Goal: Task Accomplishment & Management: Complete application form

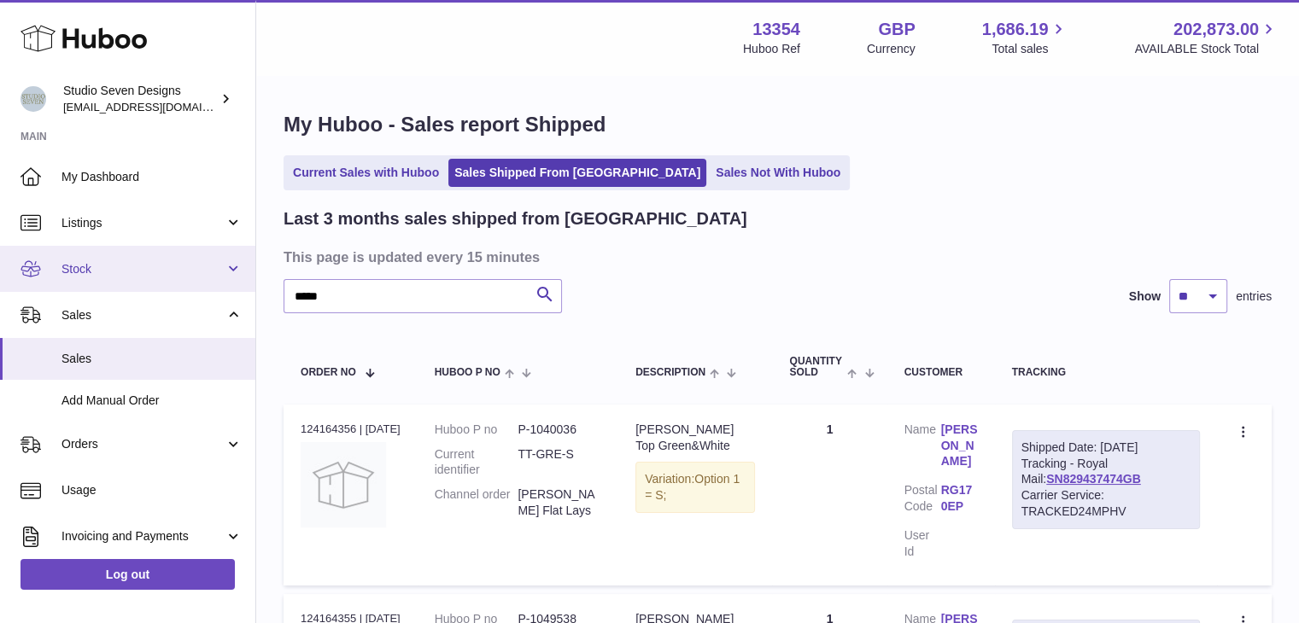
click at [231, 272] on link "Stock" at bounding box center [127, 269] width 255 height 46
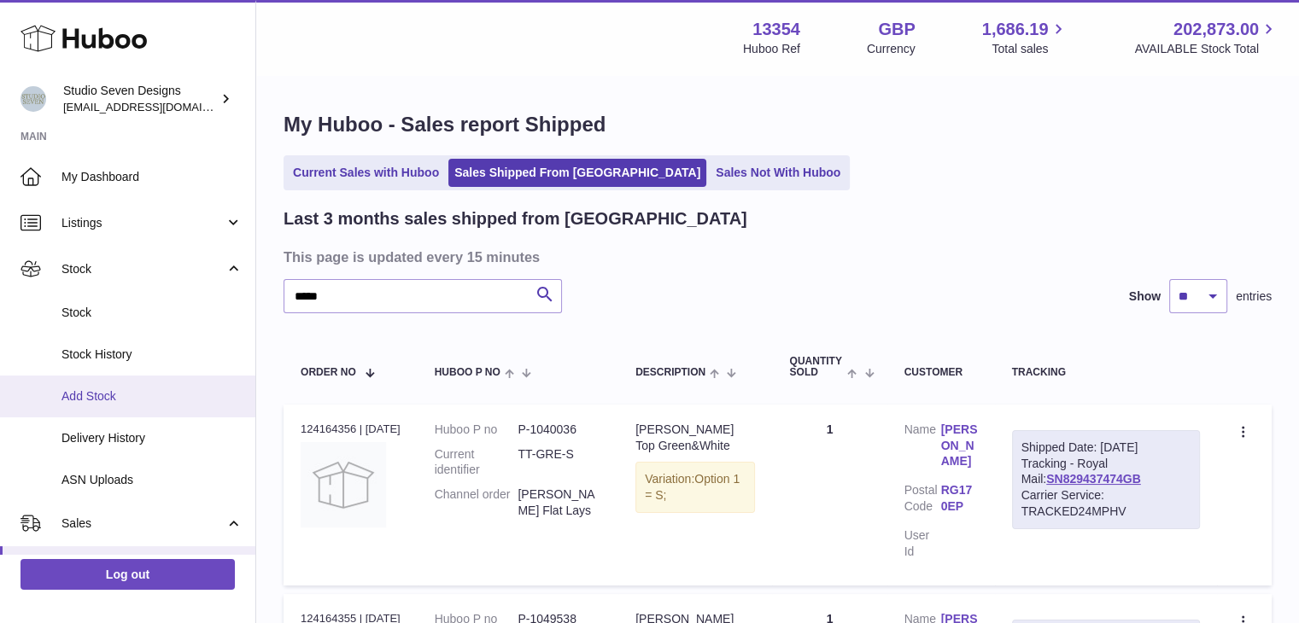
click at [152, 394] on span "Add Stock" at bounding box center [151, 396] width 181 height 16
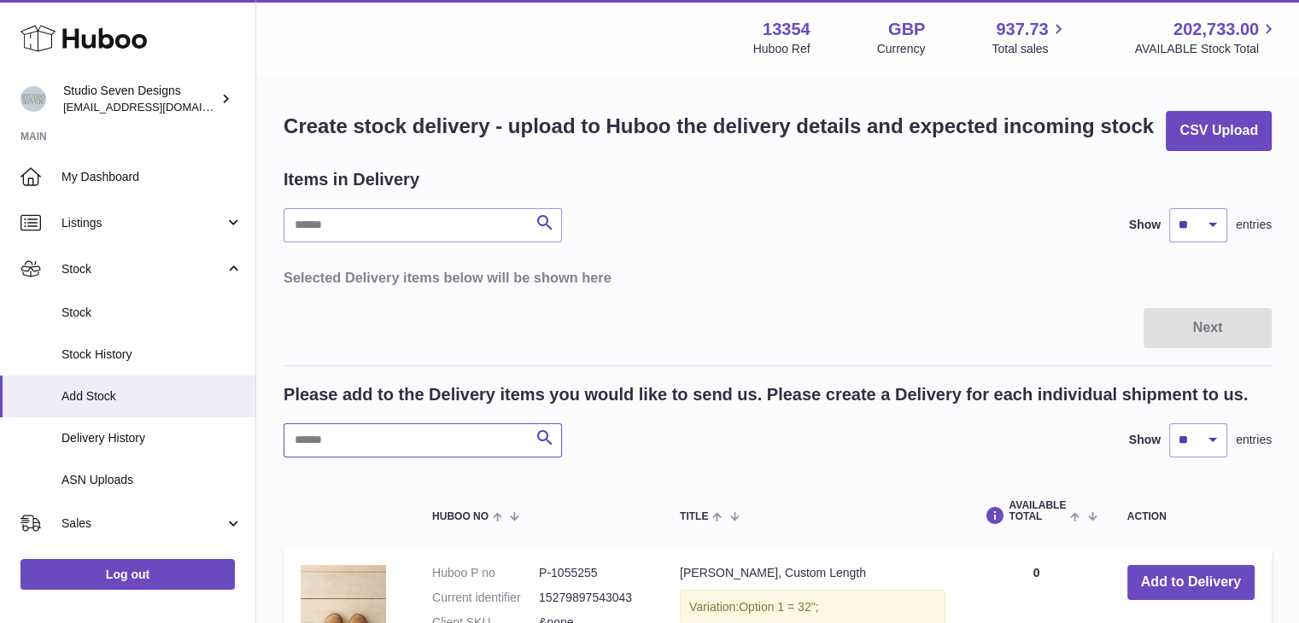
click at [359, 450] on input "text" at bounding box center [422, 440] width 278 height 34
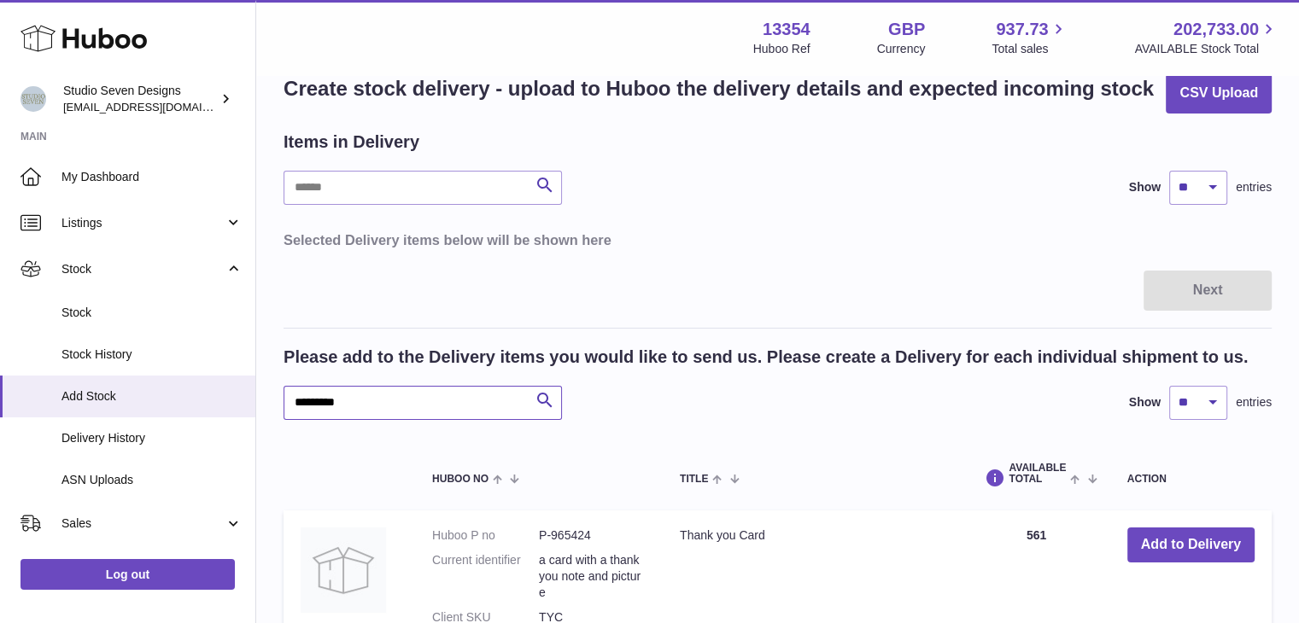
scroll to position [239, 0]
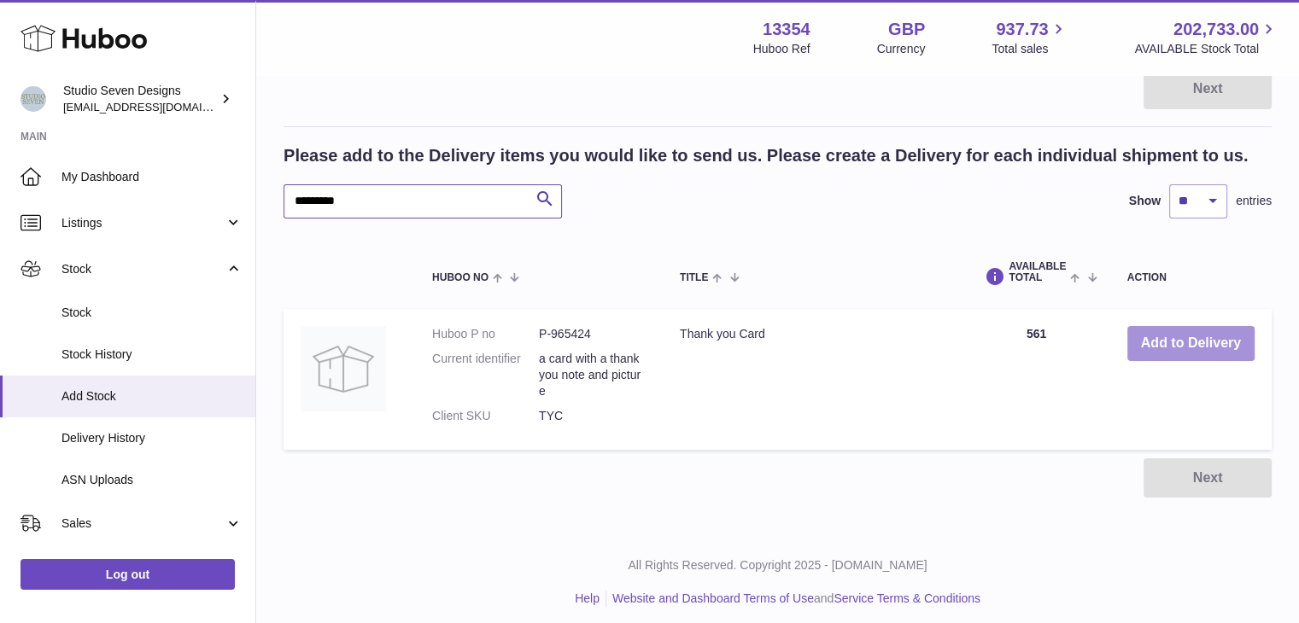
type input "*********"
click at [1195, 338] on button "Add to Delivery" at bounding box center [1190, 343] width 127 height 35
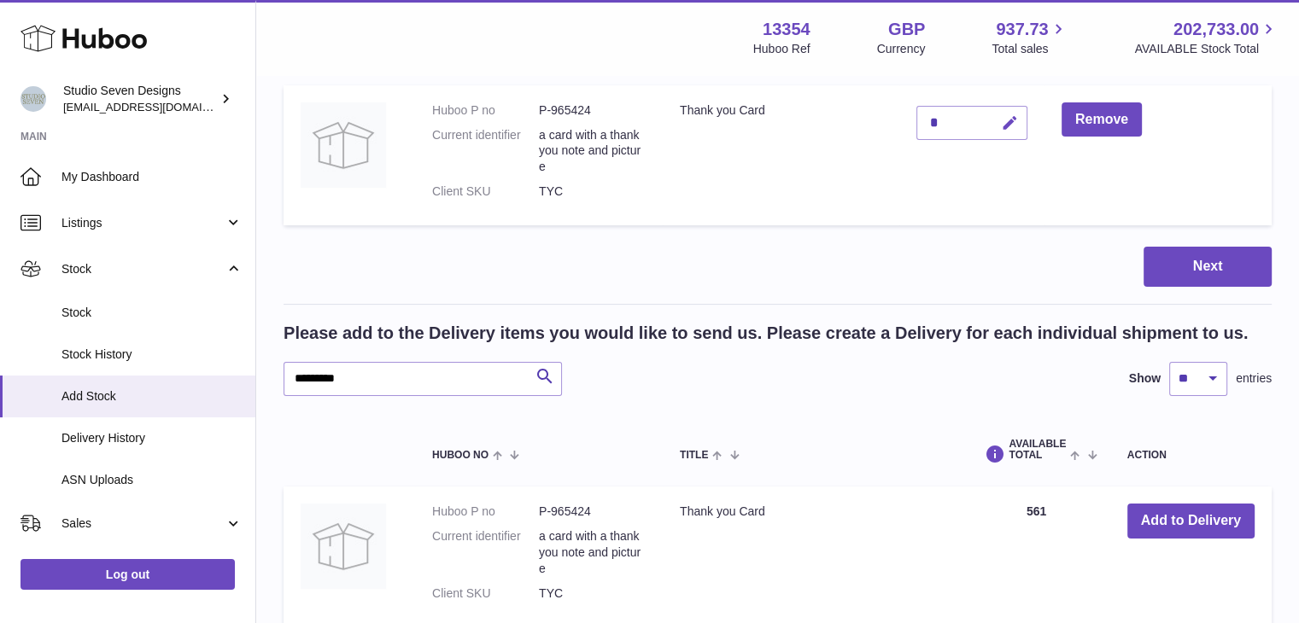
click at [1011, 124] on icon "button" at bounding box center [1010, 123] width 18 height 18
type input "****"
click at [1011, 124] on icon "submit" at bounding box center [1009, 122] width 15 height 15
click at [1215, 264] on button "Next" at bounding box center [1207, 267] width 128 height 40
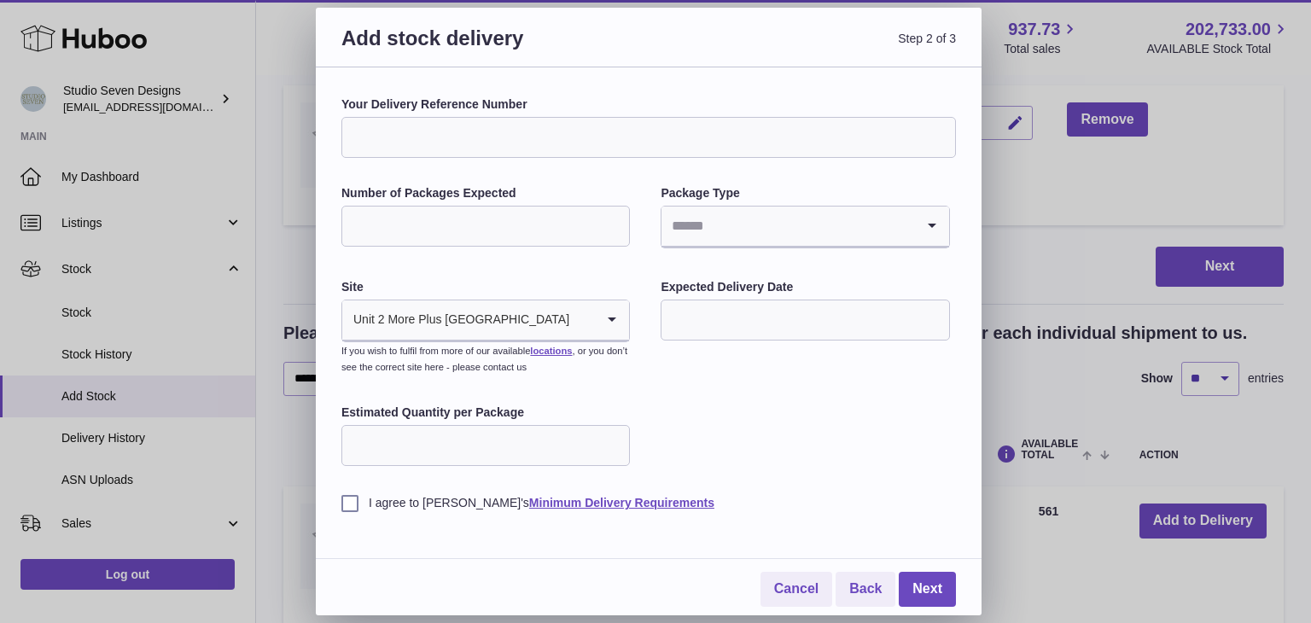
click at [577, 150] on input "Your Delivery Reference Number" at bounding box center [649, 137] width 615 height 41
click at [786, 591] on link "Cancel" at bounding box center [797, 589] width 72 height 35
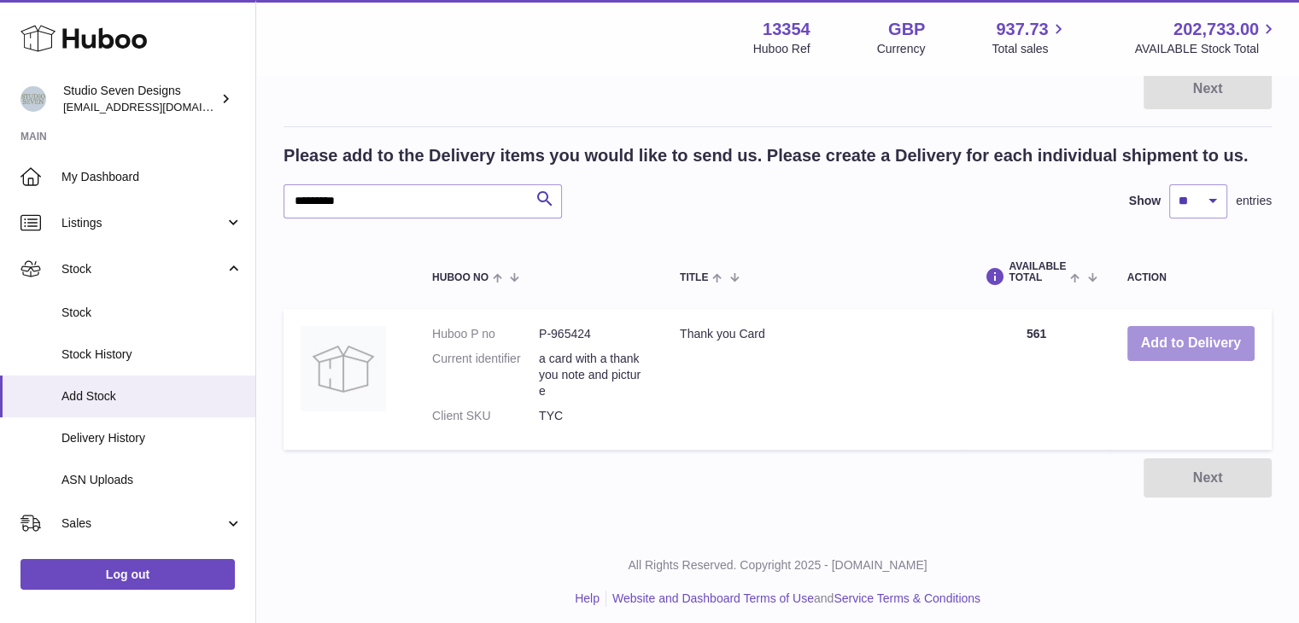
click at [1233, 352] on button "Add to Delivery" at bounding box center [1190, 343] width 127 height 35
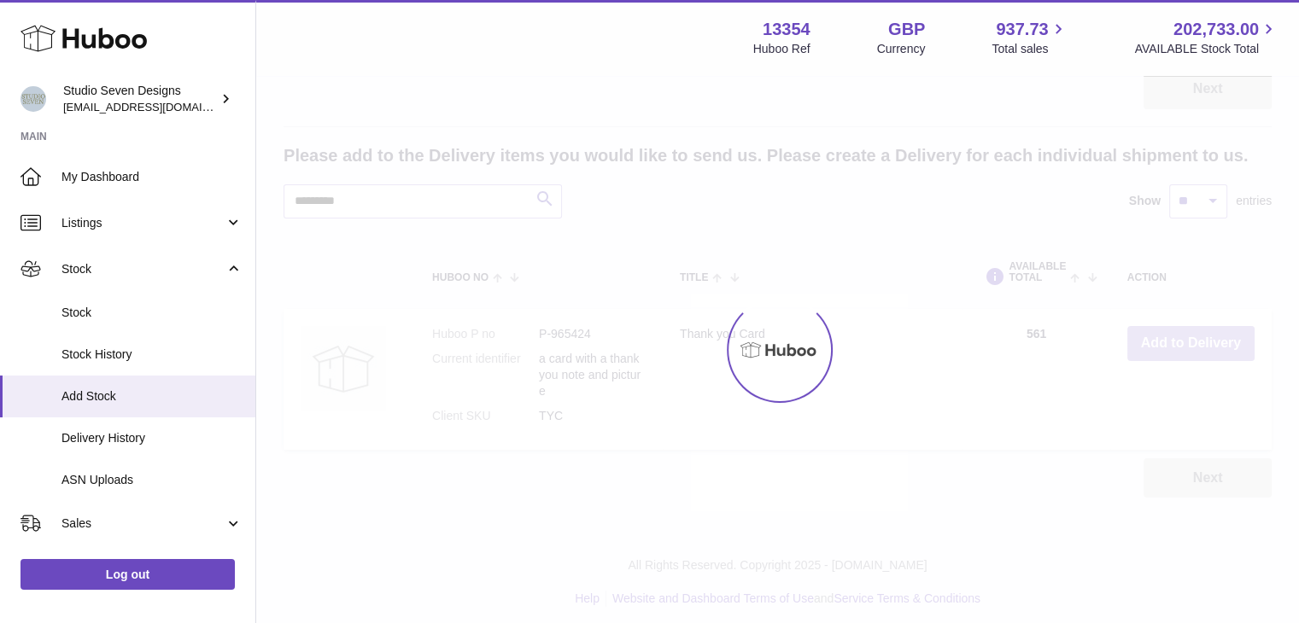
scroll to position [0, 0]
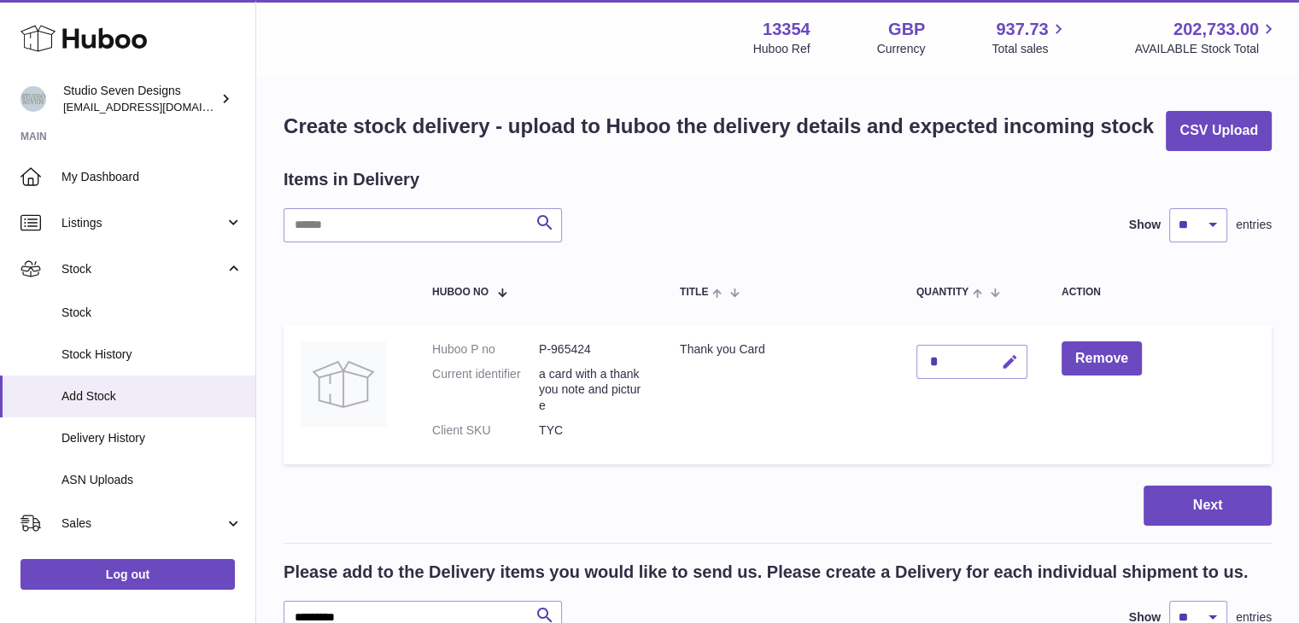
click at [1003, 366] on icon "button" at bounding box center [1010, 362] width 18 height 18
type input "****"
click at [1010, 359] on icon "submit" at bounding box center [1009, 361] width 15 height 15
click at [1002, 469] on table "Huboo no Title Quantity Action Huboo P no P-965424 Current identifier a card wi…" at bounding box center [777, 366] width 988 height 213
click at [1195, 501] on button "Next" at bounding box center [1207, 506] width 128 height 40
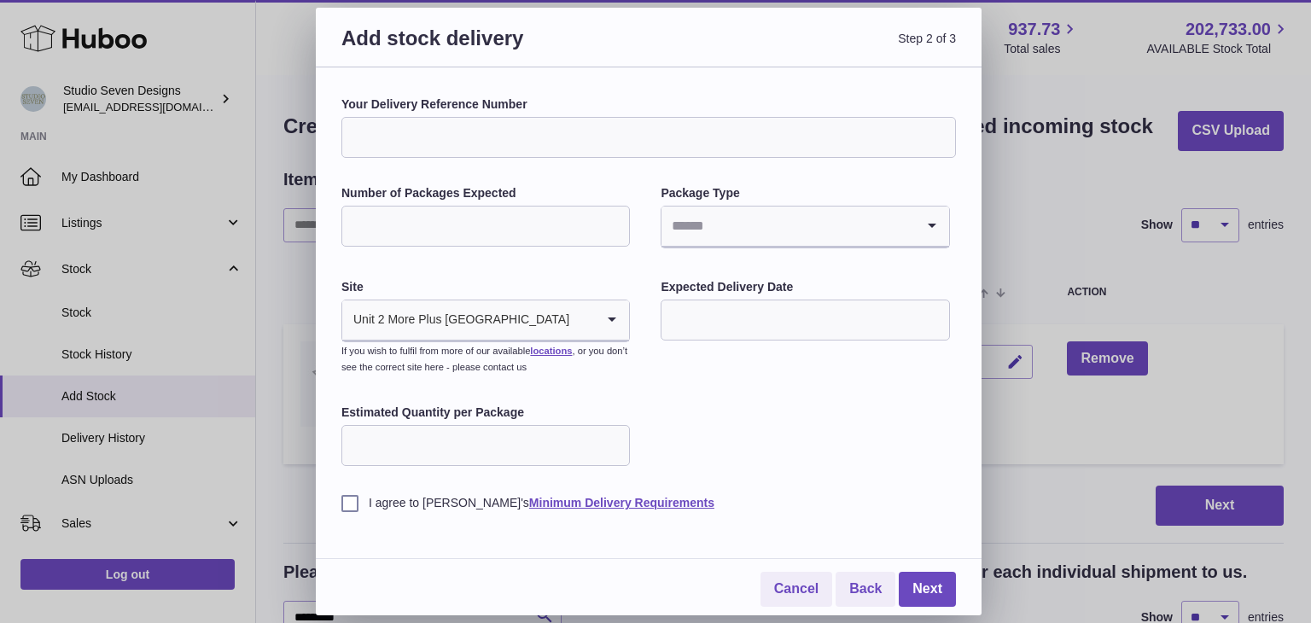
click at [604, 149] on input "Your Delivery Reference Number" at bounding box center [649, 137] width 615 height 41
type input "**********"
click at [540, 234] on input "Number of Packages Expected" at bounding box center [486, 226] width 289 height 41
type input "*"
click at [780, 217] on input "Search for option" at bounding box center [788, 226] width 253 height 39
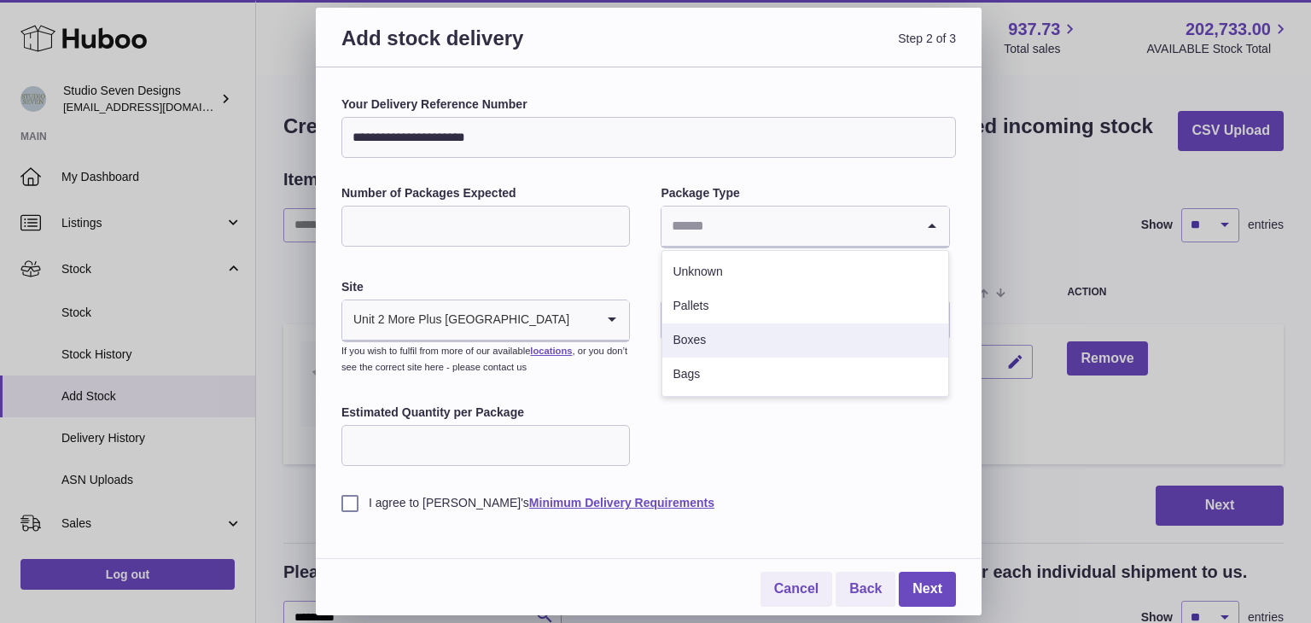
click at [735, 358] on li "Bags" at bounding box center [805, 375] width 285 height 34
click at [707, 327] on input "text" at bounding box center [805, 320] width 289 height 41
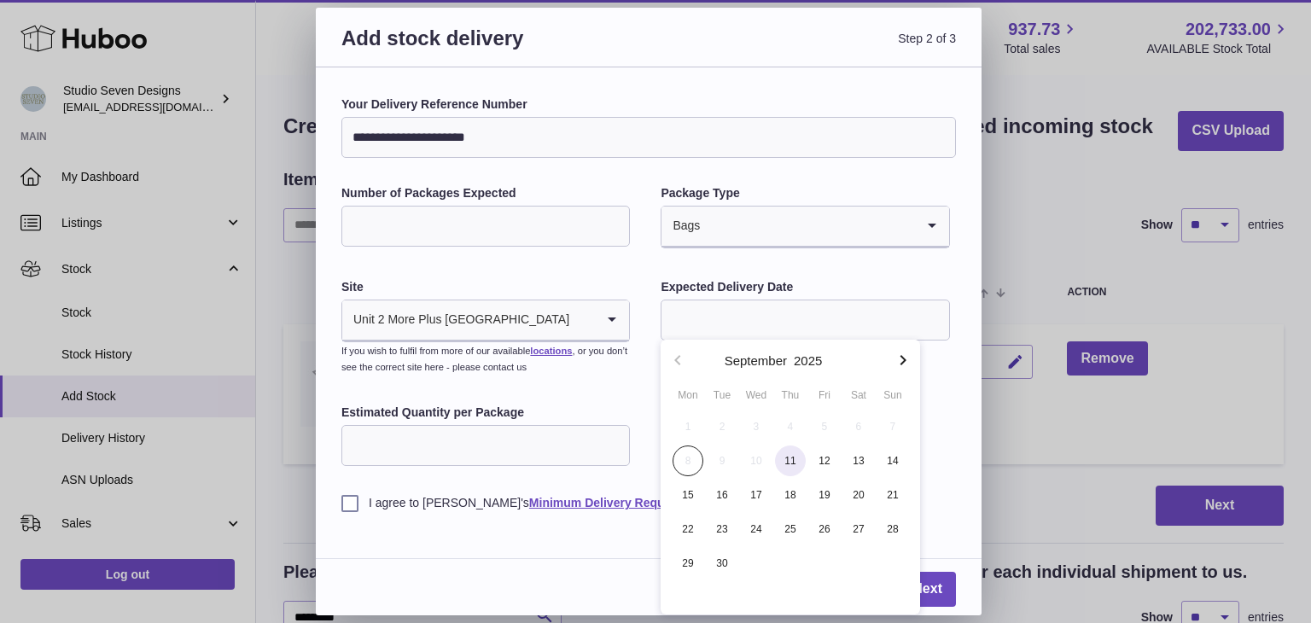
click at [795, 458] on span "11" at bounding box center [790, 461] width 31 height 31
type input "**********"
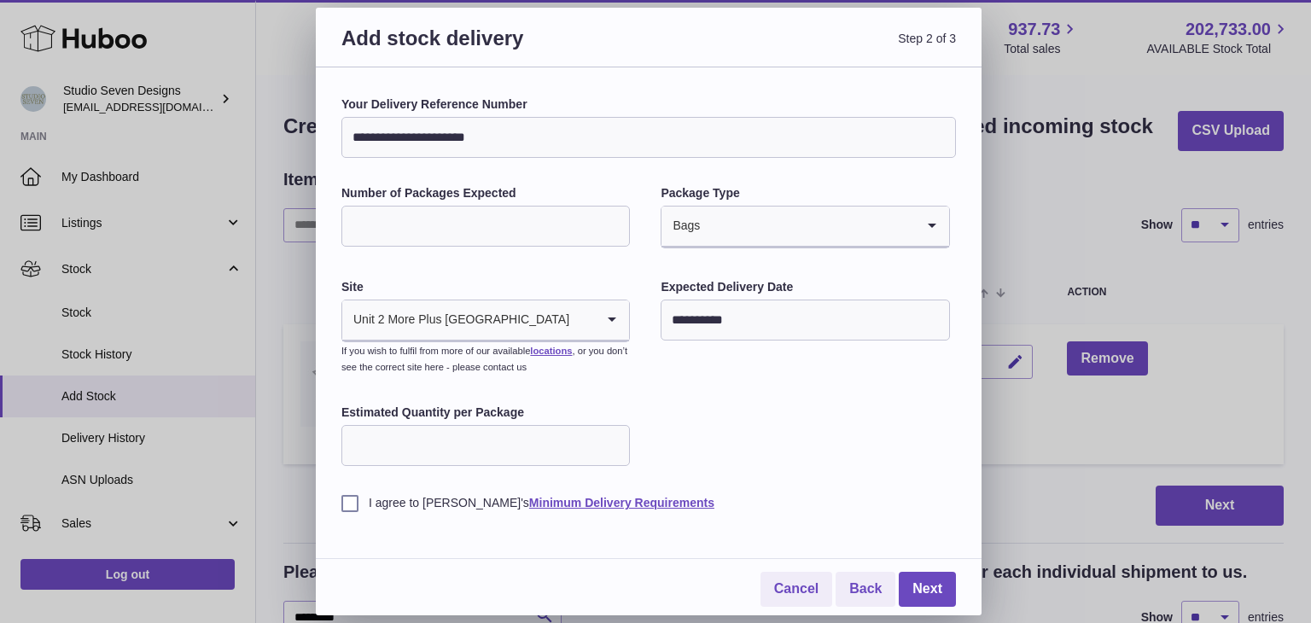
click at [344, 506] on label "I agree to Huboo's Minimum Delivery Requirements" at bounding box center [649, 503] width 615 height 16
click at [942, 588] on link "Next" at bounding box center [927, 589] width 57 height 35
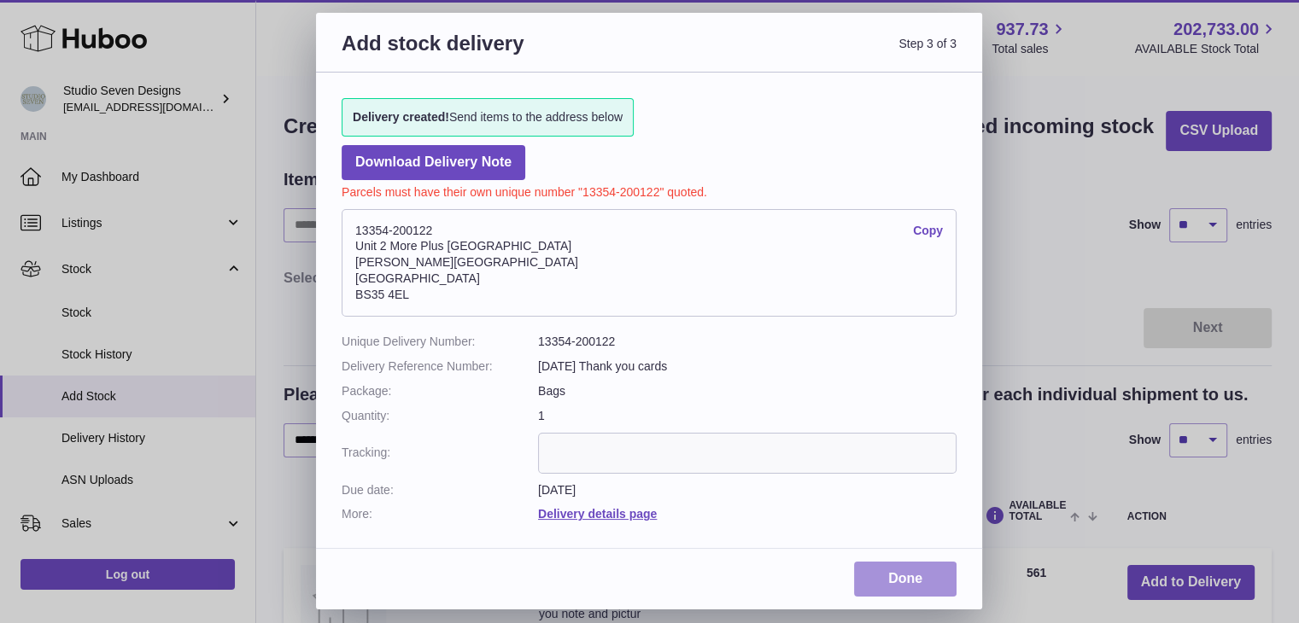
click at [935, 575] on link "Done" at bounding box center [905, 579] width 102 height 35
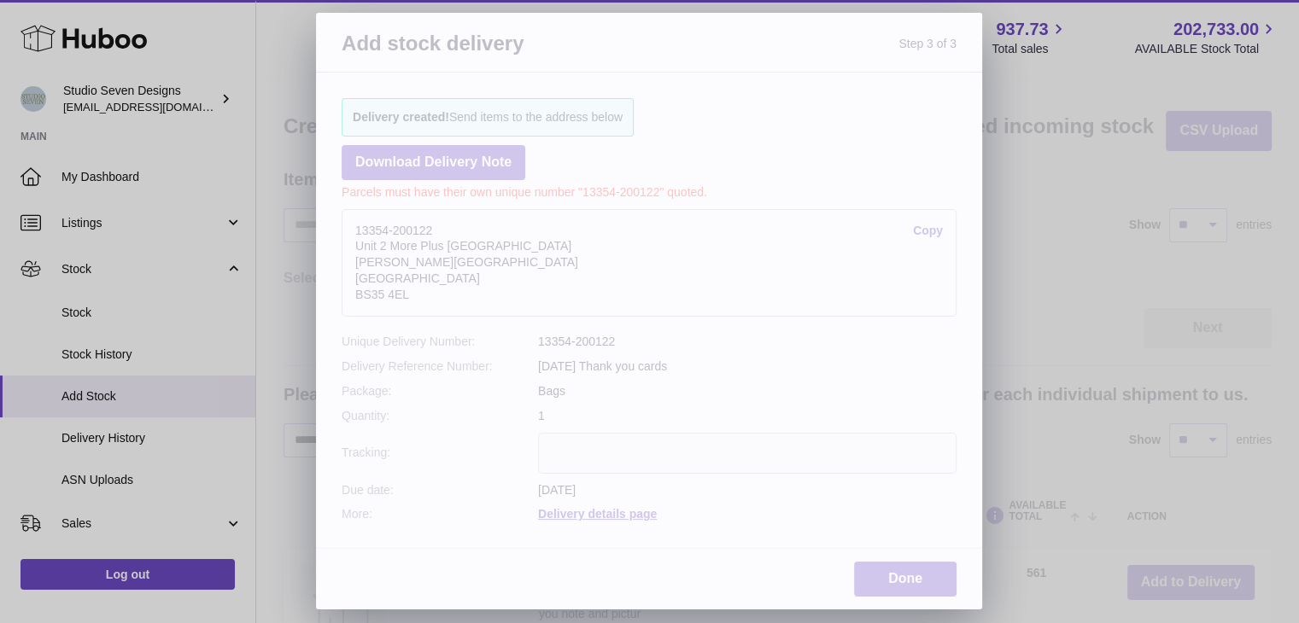
click at [245, 114] on div "Add stock delivery Step 3 of 3 Delivery created! Send items to the address belo…" at bounding box center [649, 311] width 1299 height 623
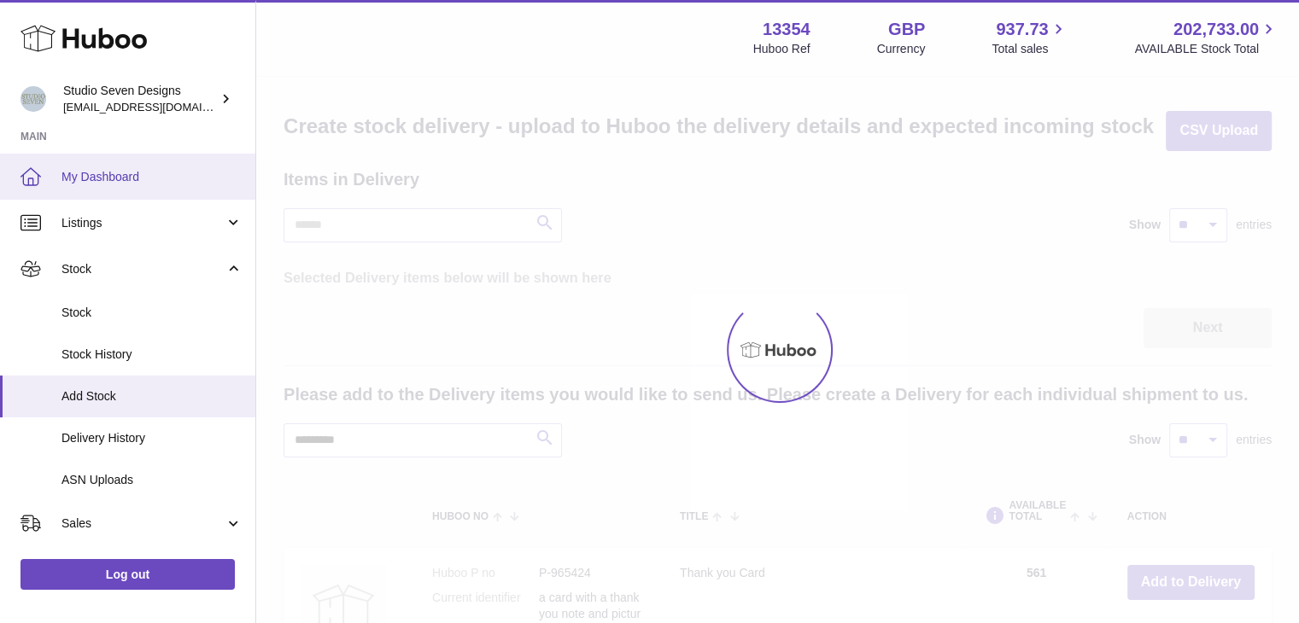
click at [112, 175] on span "My Dashboard" at bounding box center [151, 177] width 181 height 16
